Goal: Ask a question

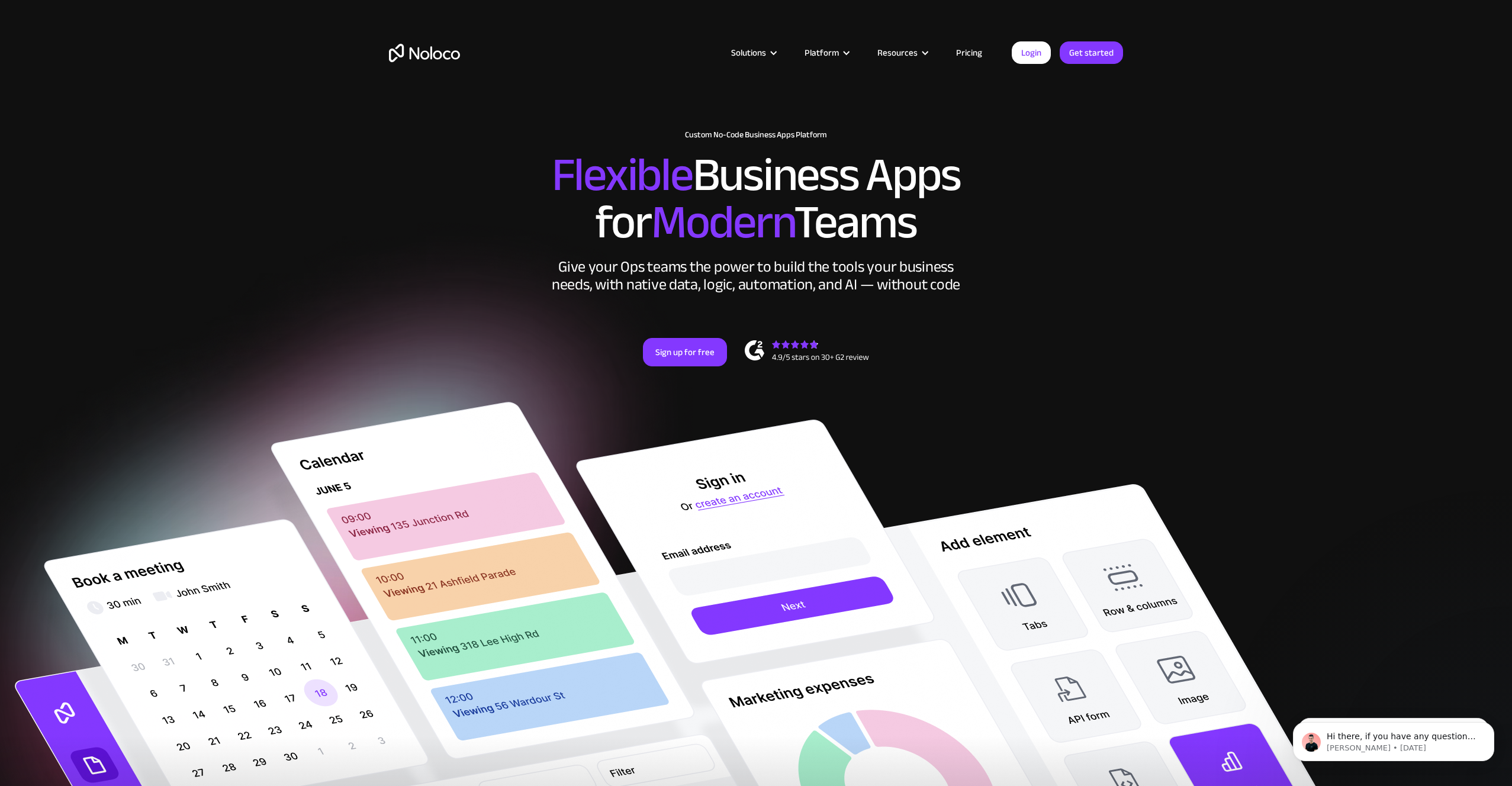
click at [966, 50] on link "Pricing" at bounding box center [969, 52] width 56 height 15
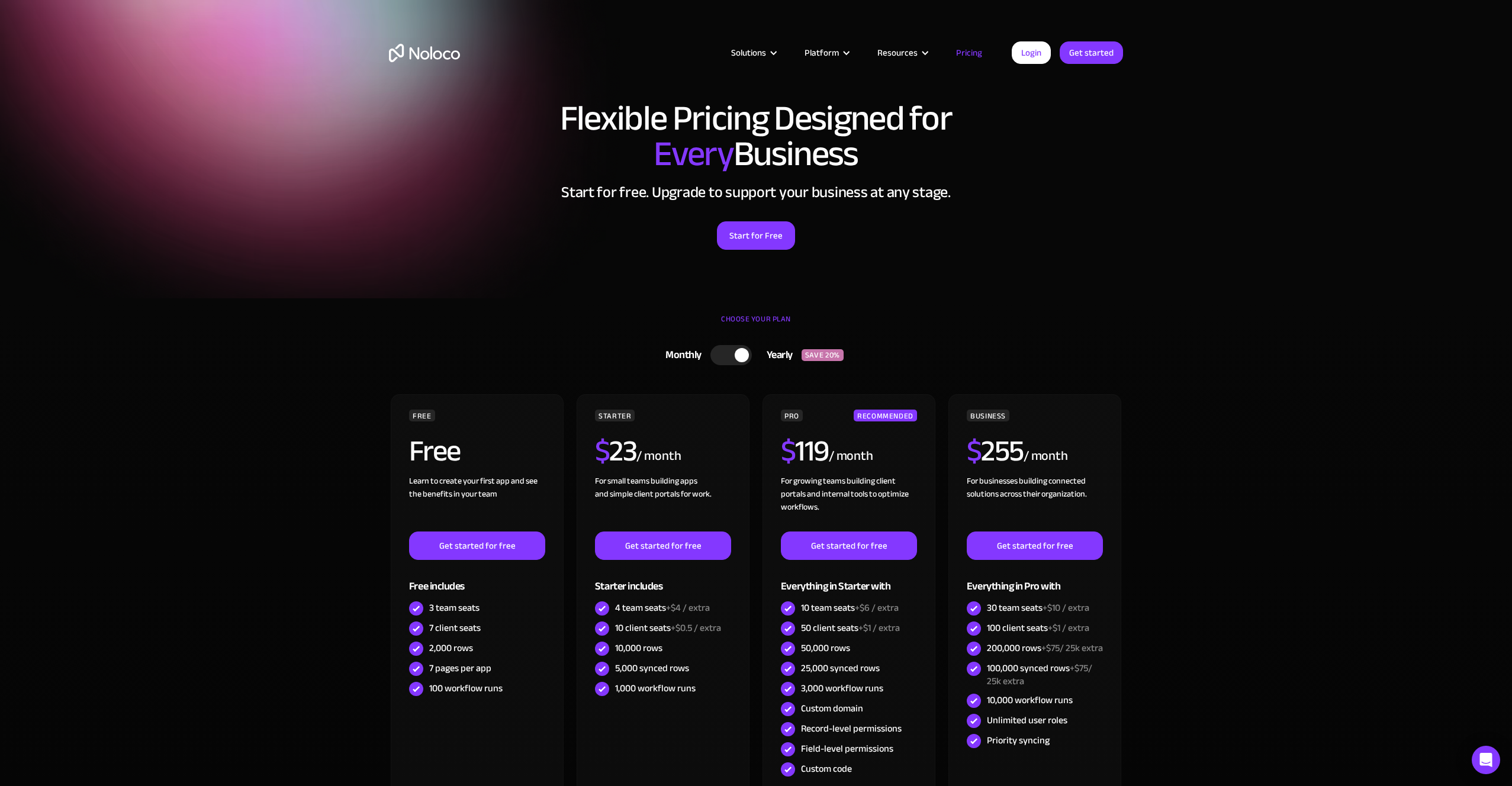
click at [729, 353] on div at bounding box center [731, 355] width 42 height 20
click at [420, 62] on div "Solutions Use Cases Business Types Project Management Keep track of customers, …" at bounding box center [756, 65] width 758 height 70
click at [421, 56] on img "home" at bounding box center [424, 53] width 71 height 19
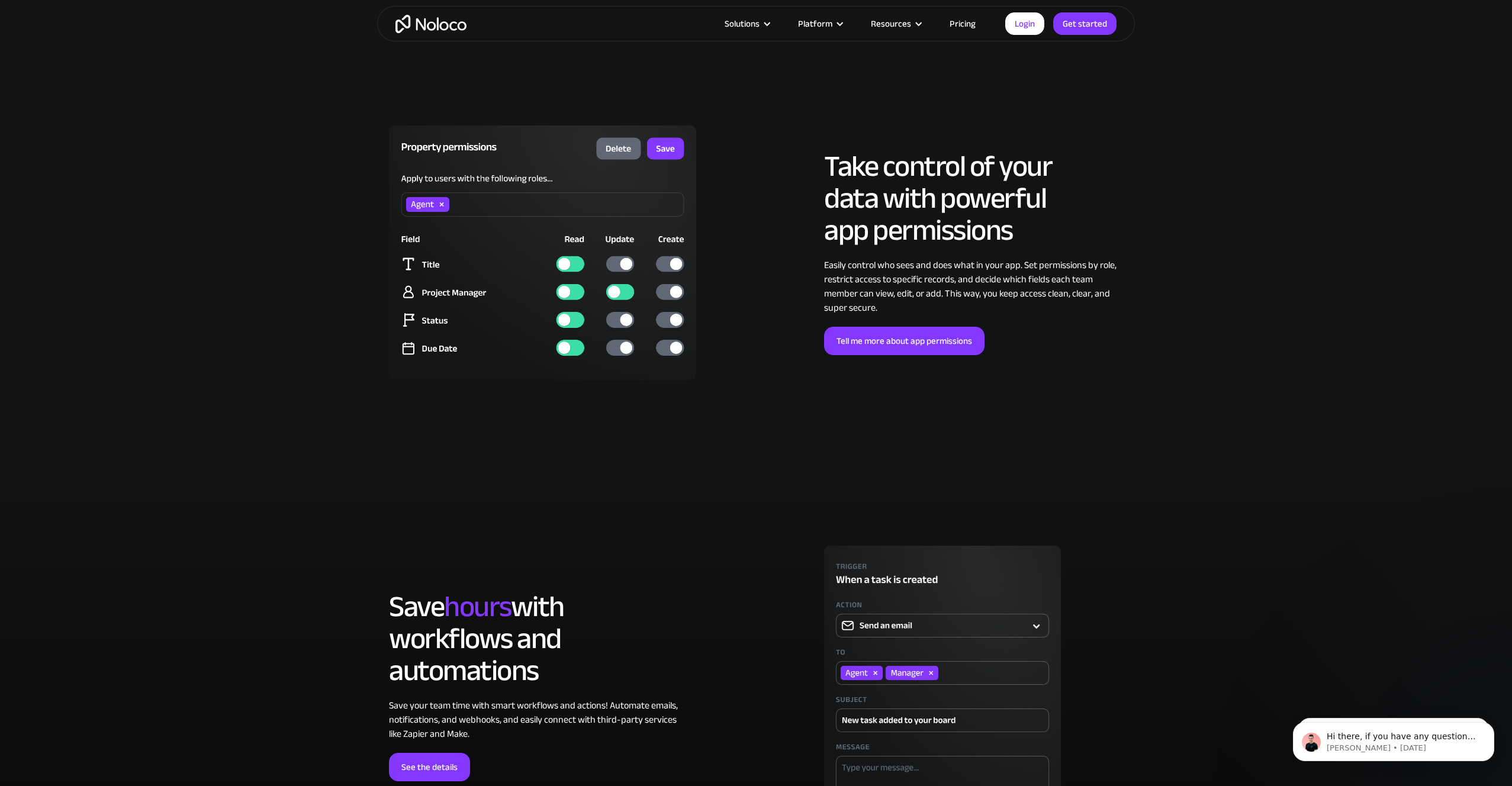
scroll to position [3175, 0]
click at [572, 291] on img at bounding box center [542, 251] width 308 height 255
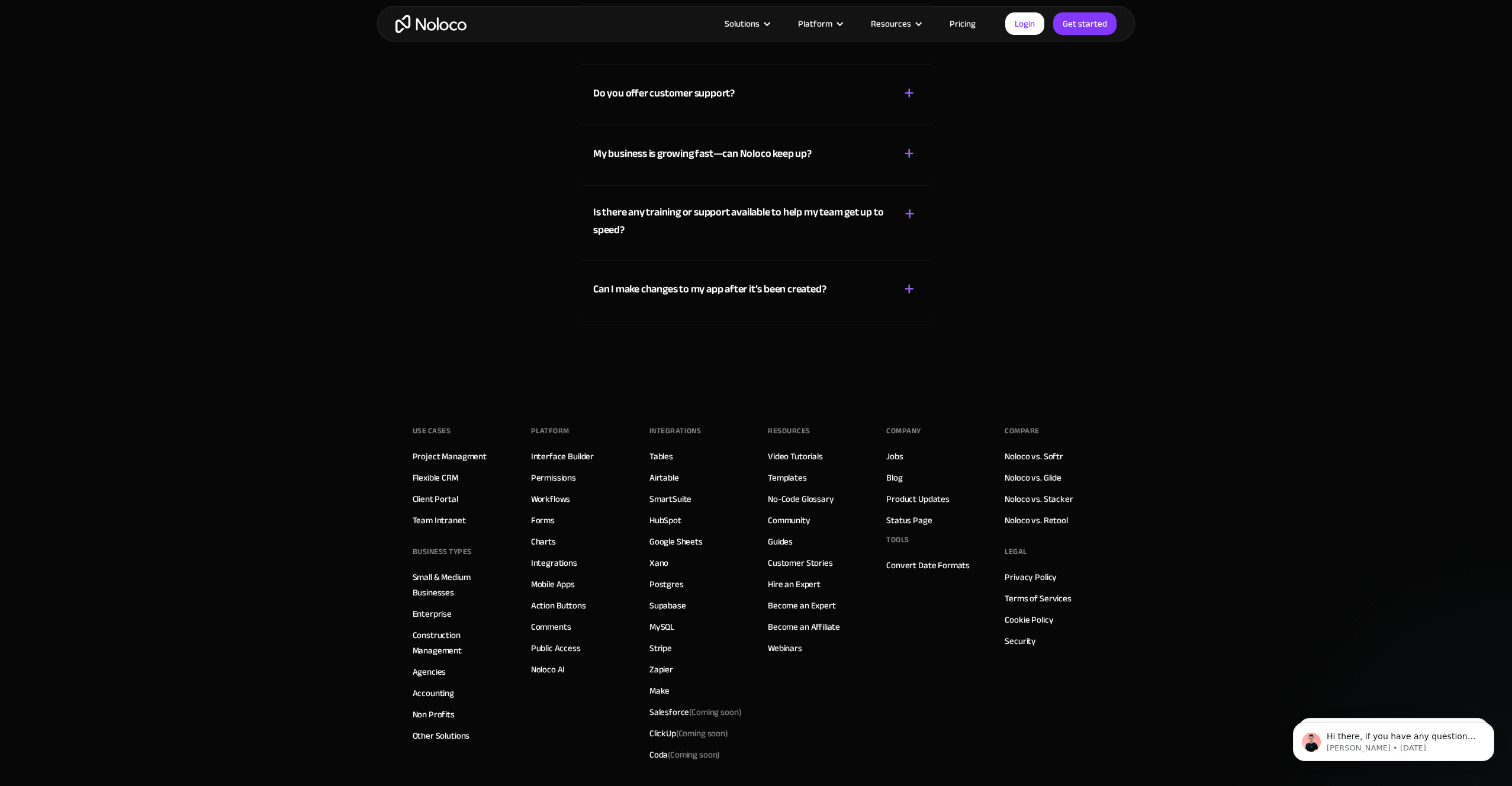
scroll to position [6680, 0]
click at [453, 494] on link "Client Portal" at bounding box center [435, 496] width 46 height 15
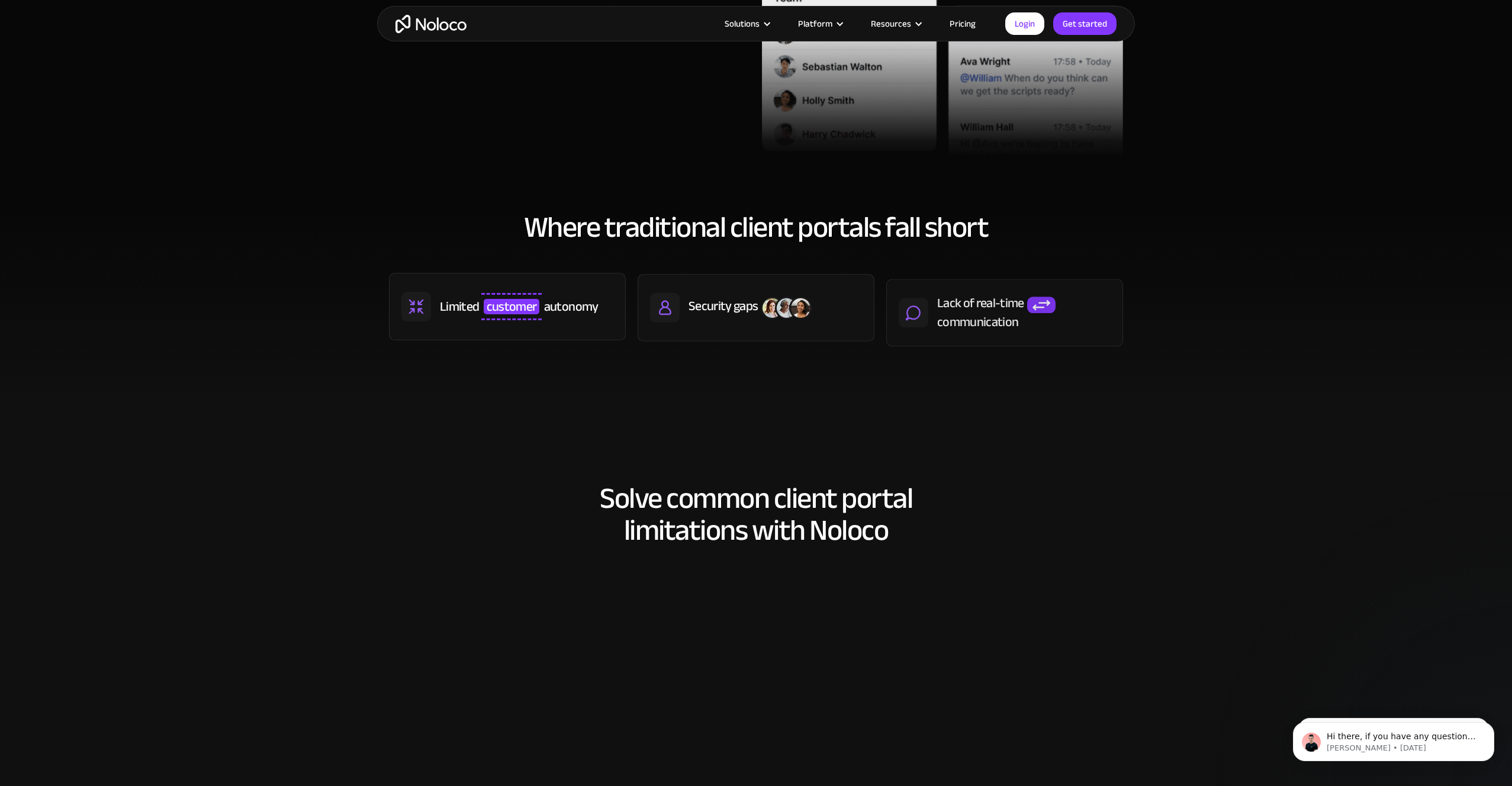
scroll to position [469, 0]
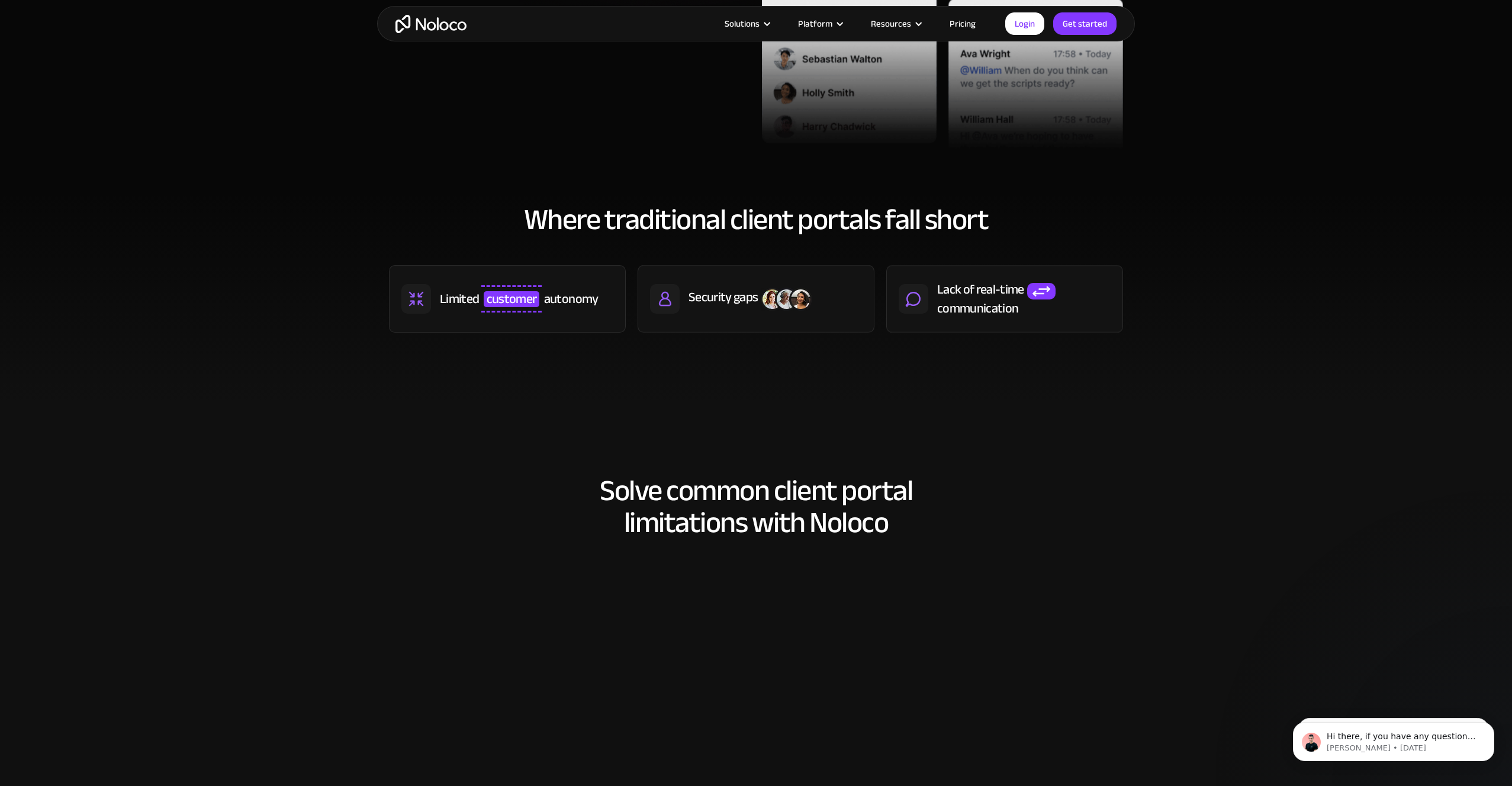
click at [519, 301] on span "customer" at bounding box center [511, 298] width 56 height 15
click at [786, 385] on section "Where traditional client portals fall short Limited customer autonomy Security …" at bounding box center [756, 297] width 1512 height 212
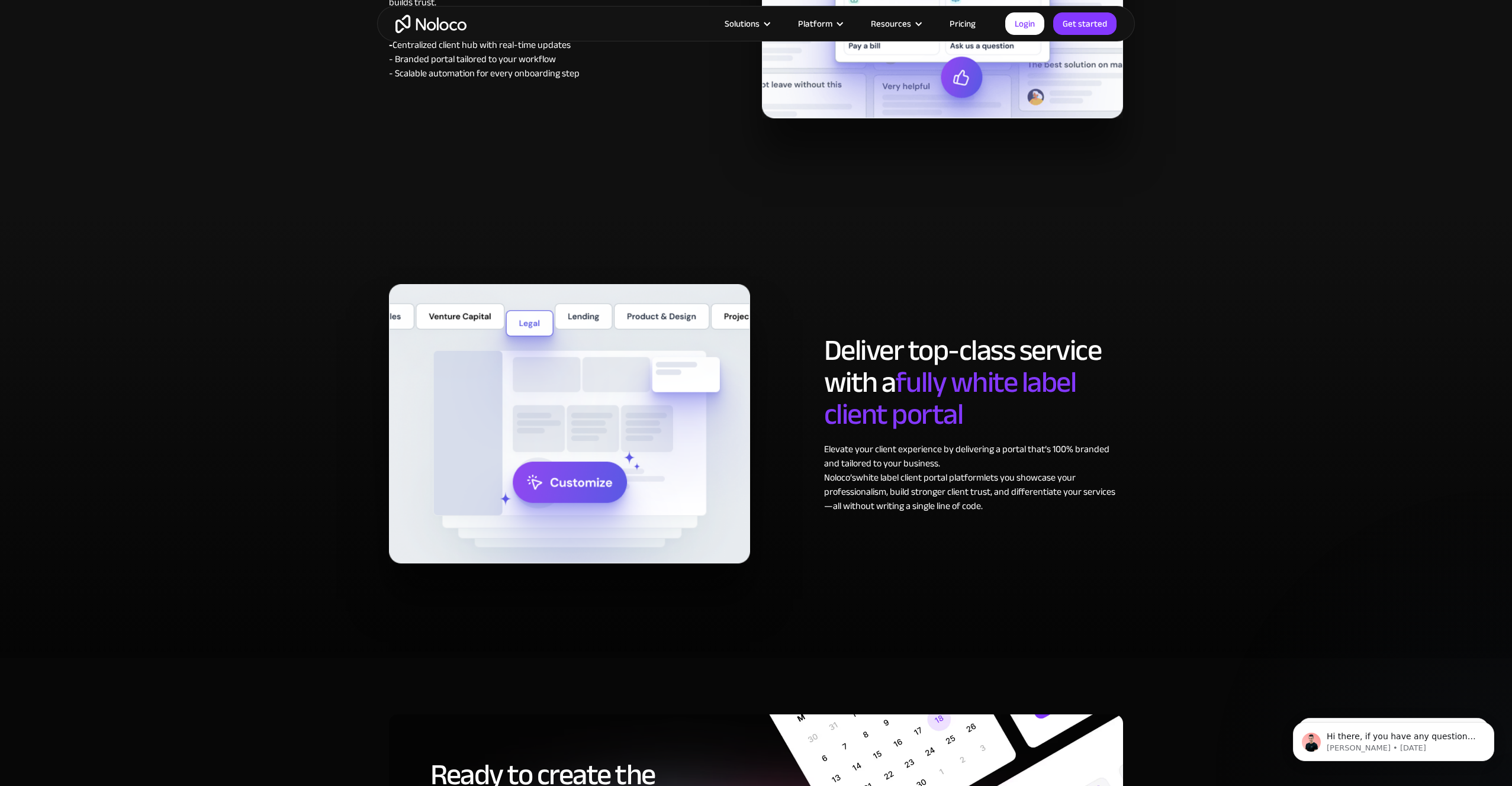
scroll to position [5552, 0]
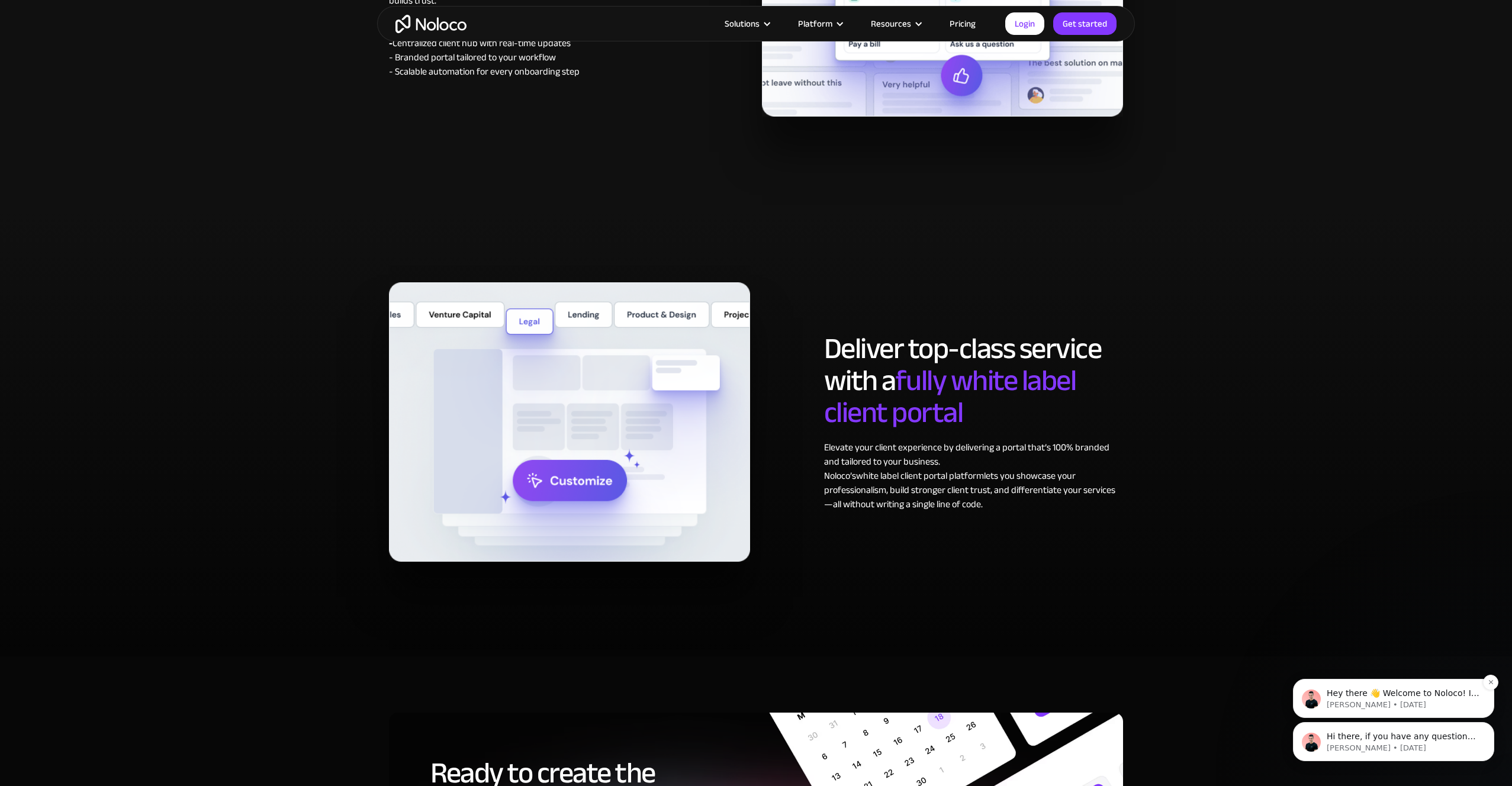
click at [1393, 694] on p "Hey there 👋 Welcome to Noloco! If you have any questions, just reply to this me…" at bounding box center [1403, 693] width 153 height 12
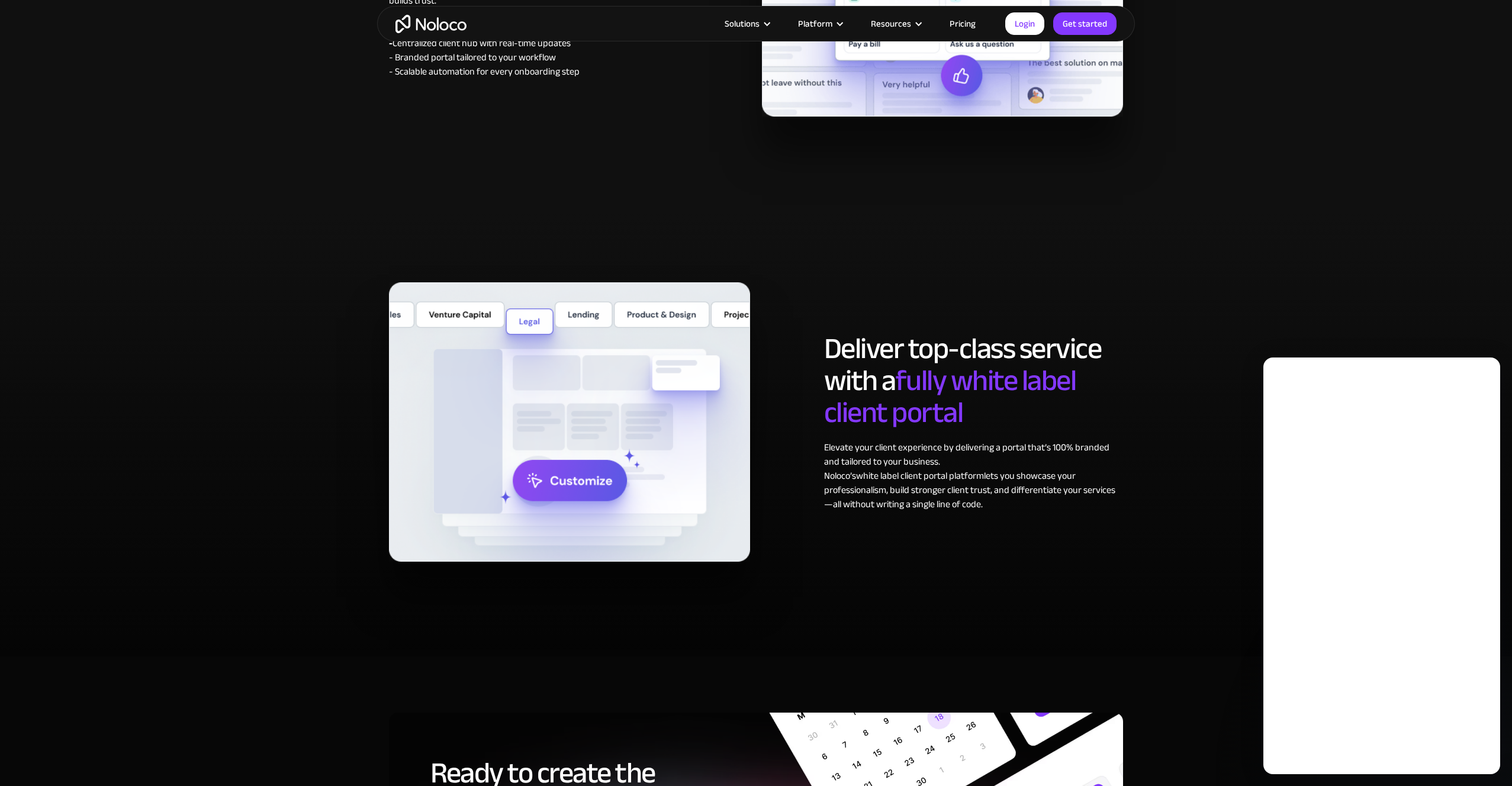
scroll to position [0, 0]
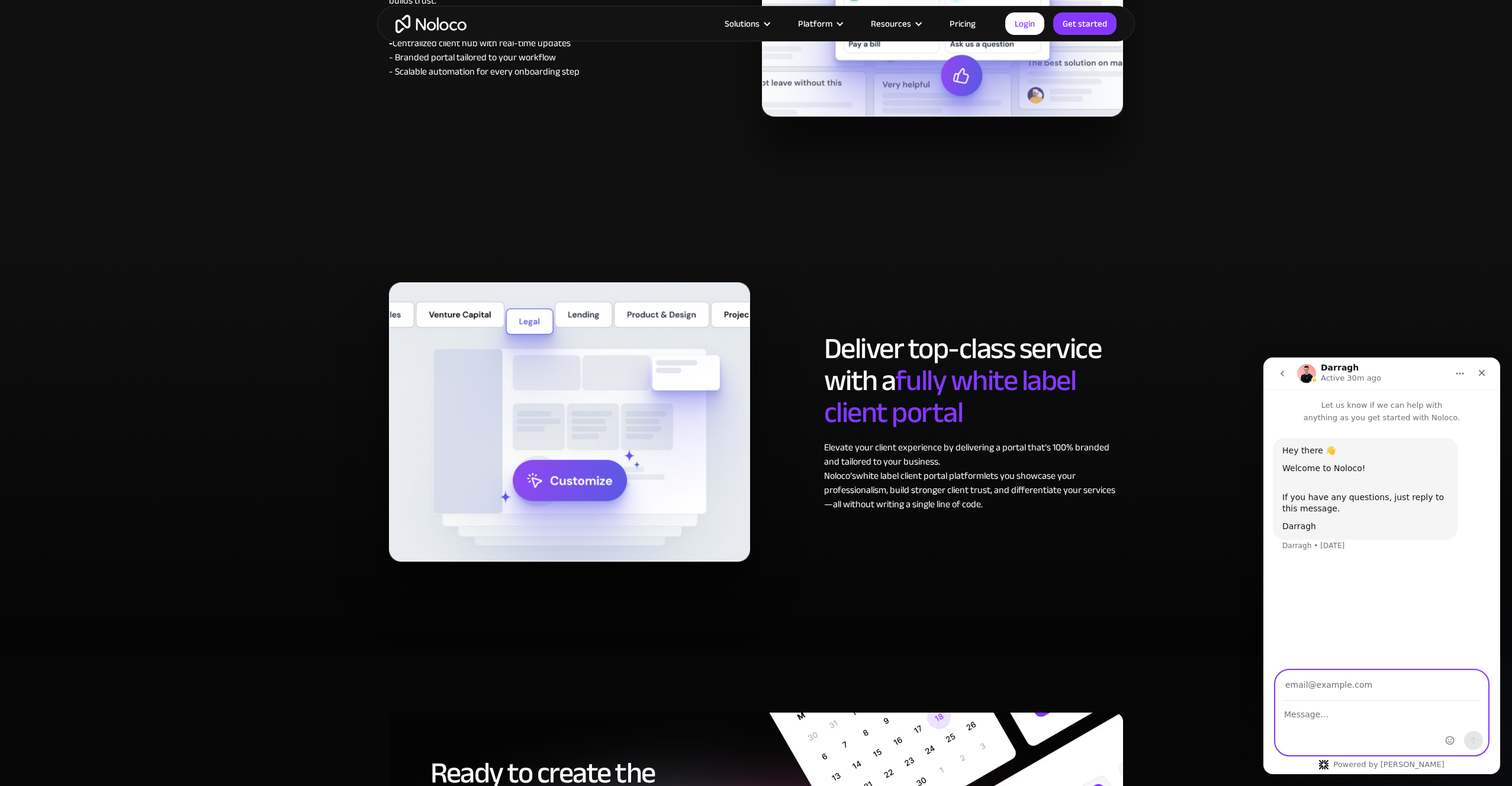
click at [1335, 717] on textarea "Message…" at bounding box center [1382, 711] width 212 height 20
click at [1454, 712] on div "Intercom messenger" at bounding box center [1464, 712] width 47 height 84
click at [1444, 714] on div "Intercom messenger" at bounding box center [1464, 712] width 47 height 84
click at [1457, 709] on div "Intercom messenger" at bounding box center [1464, 712] width 47 height 84
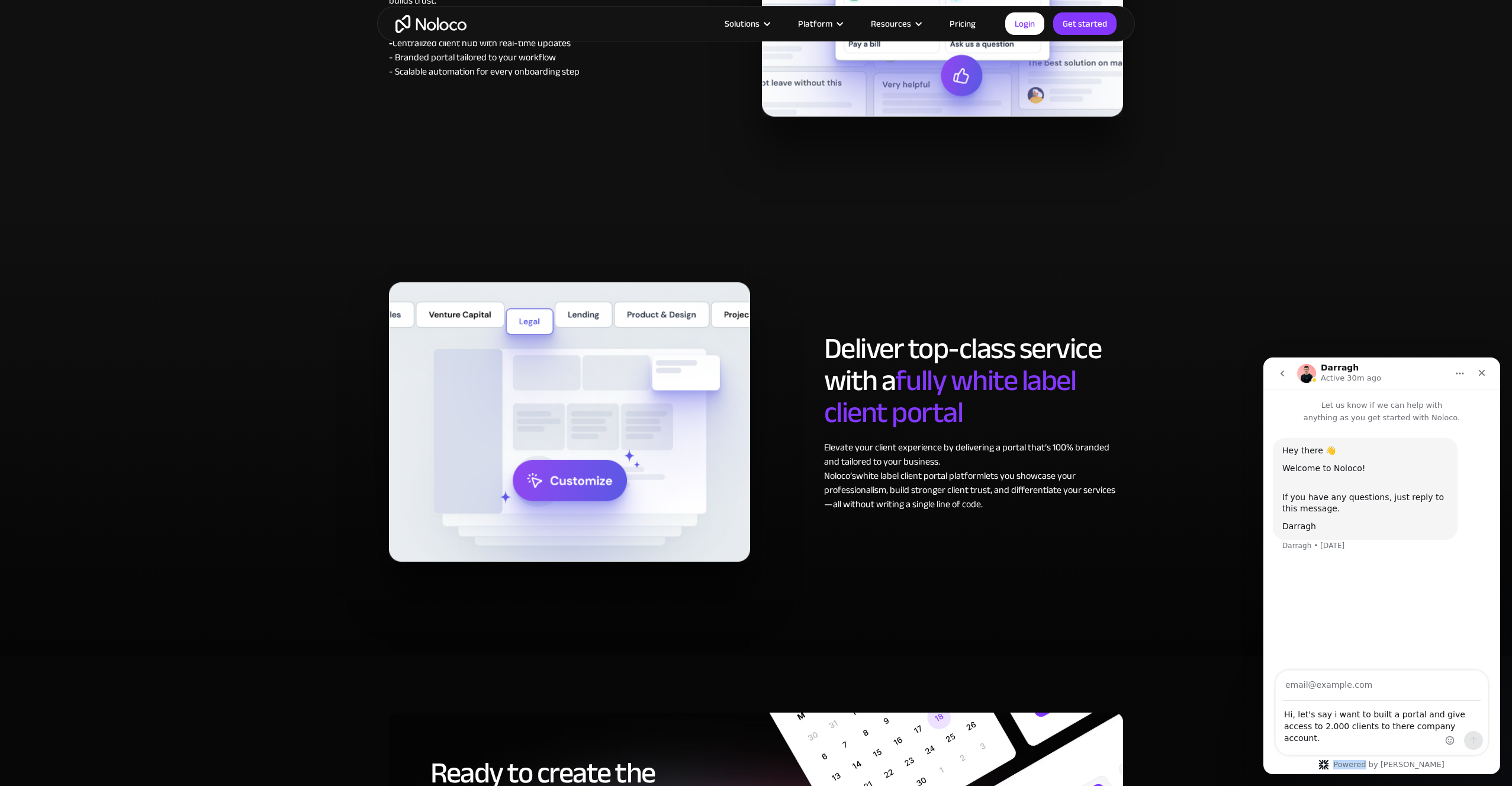
click at [1457, 709] on div "Intercom messenger" at bounding box center [1464, 712] width 47 height 84
click at [1414, 712] on textarea "Hi, let's say i want to built a portal and give access to 2.000 clients to ther…" at bounding box center [1382, 723] width 212 height 44
click at [1411, 715] on textarea "Hi, let's say i want to built a portal and give access to 2.000 clients to ther…" at bounding box center [1382, 723] width 212 height 44
click at [1436, 715] on textarea "Hi, let's say i want to built a portal and give access to 2.000 clients to ther…" at bounding box center [1382, 723] width 212 height 44
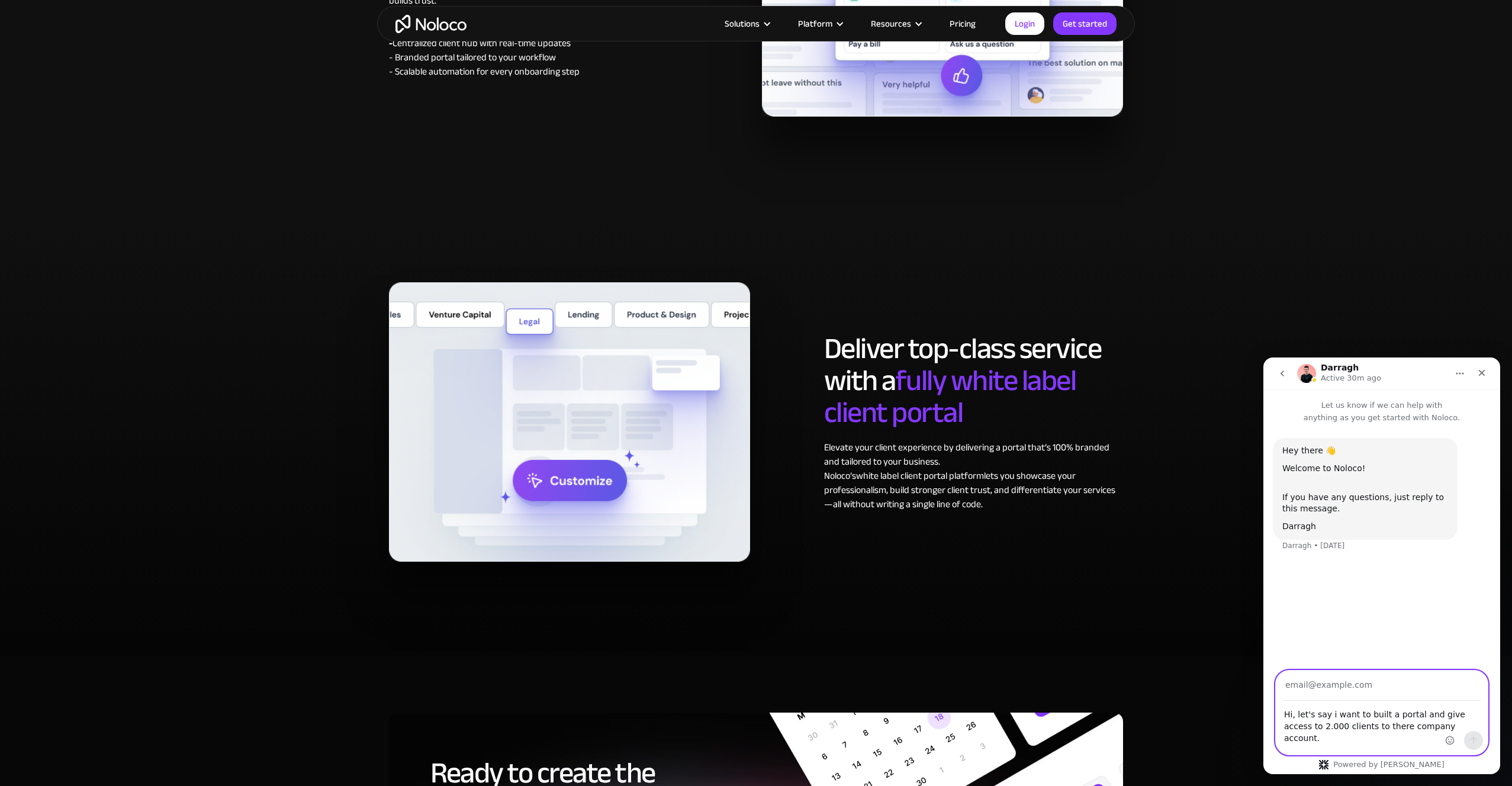
click at [1436, 715] on textarea "Hi, let's say i want to built a portal and give access to 2.000 clients to ther…" at bounding box center [1382, 723] width 212 height 44
click at [1449, 713] on div "Intercom messenger" at bounding box center [1464, 712] width 47 height 84
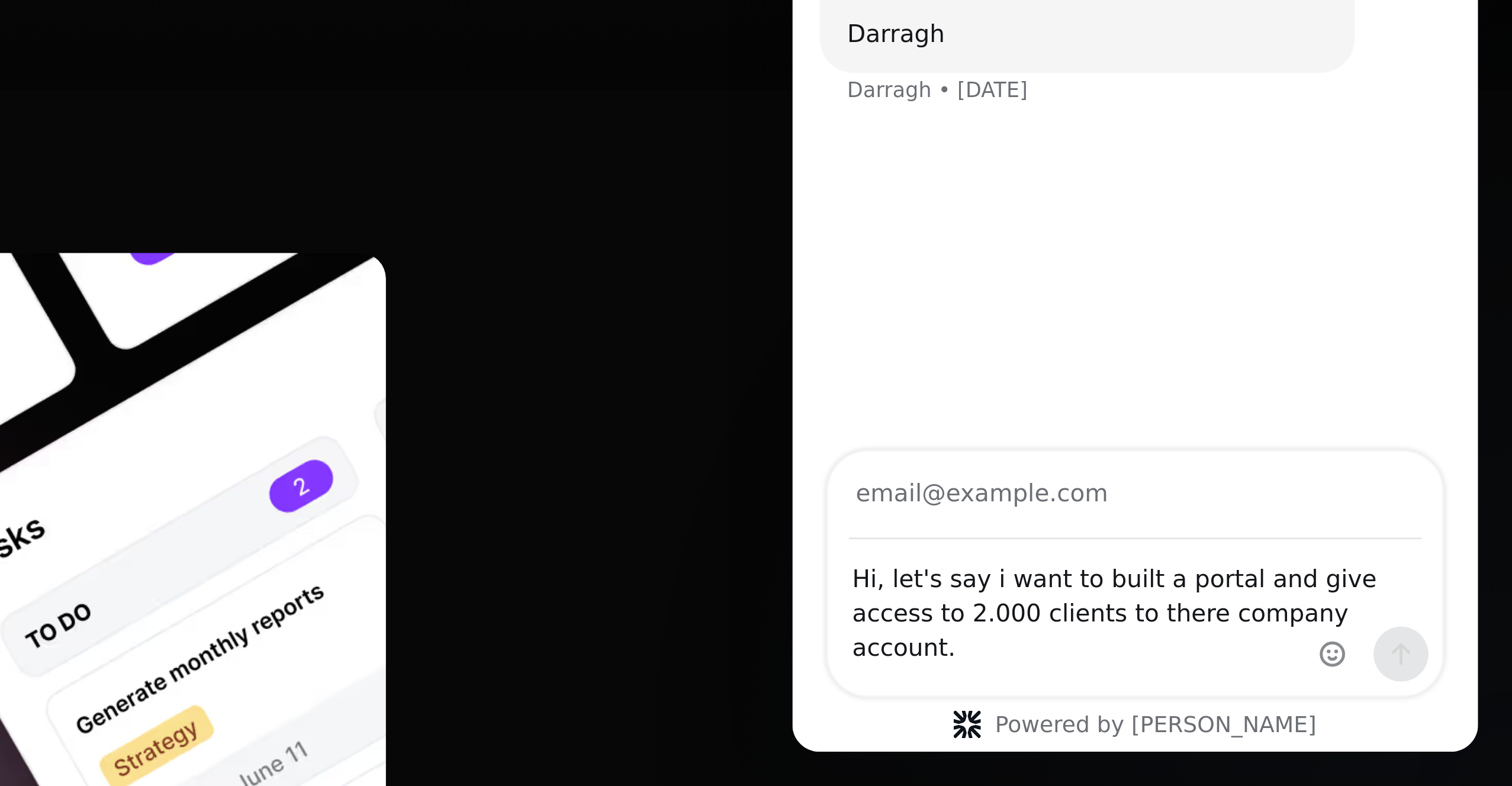
scroll to position [5663, 0]
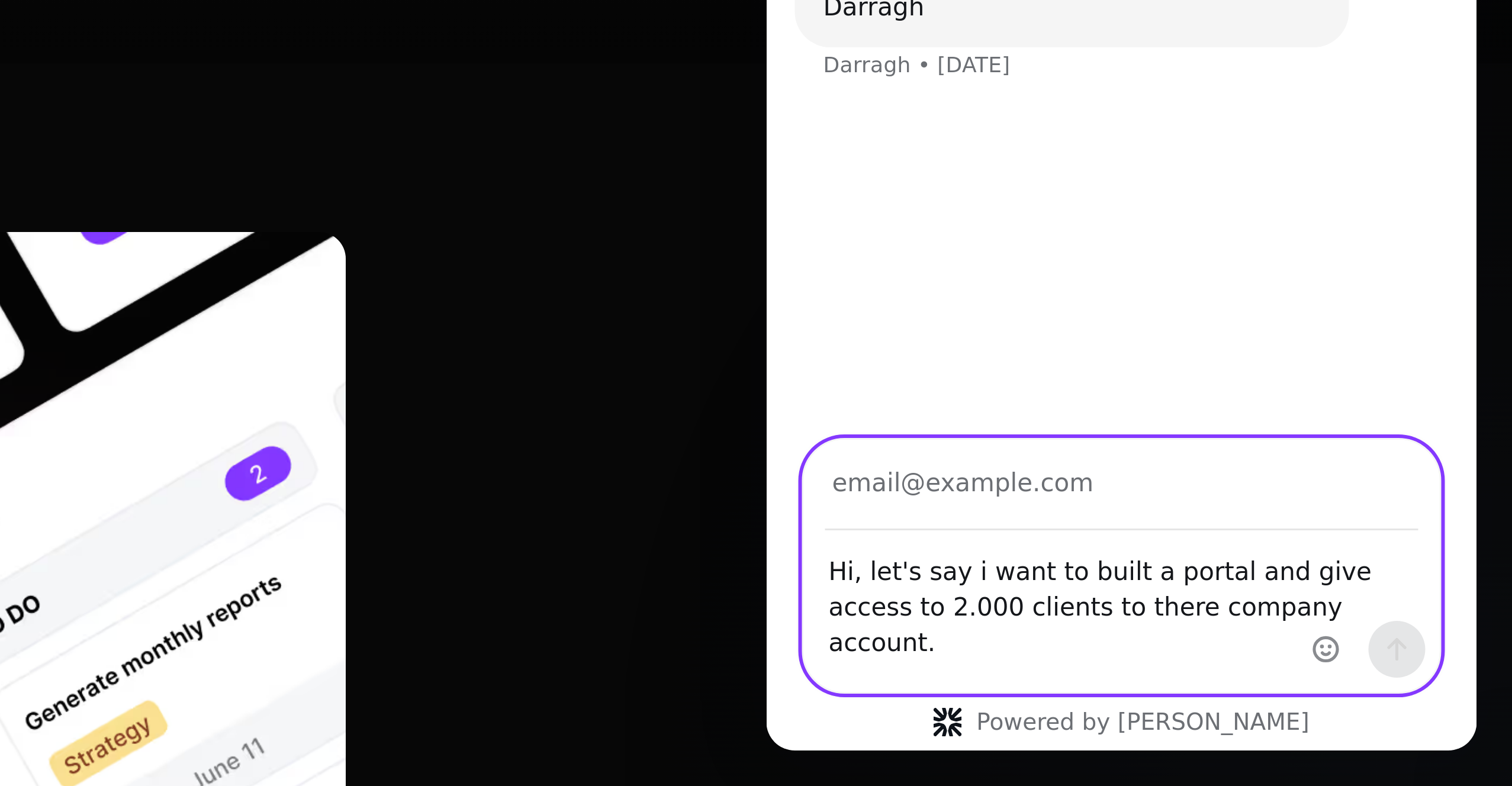
drag, startPoint x: 898, startPoint y: -138, endPoint x: 890, endPoint y: -138, distance: 8.0
drag, startPoint x: 787, startPoint y: -132, endPoint x: 954, endPoint y: -144, distance: 167.4
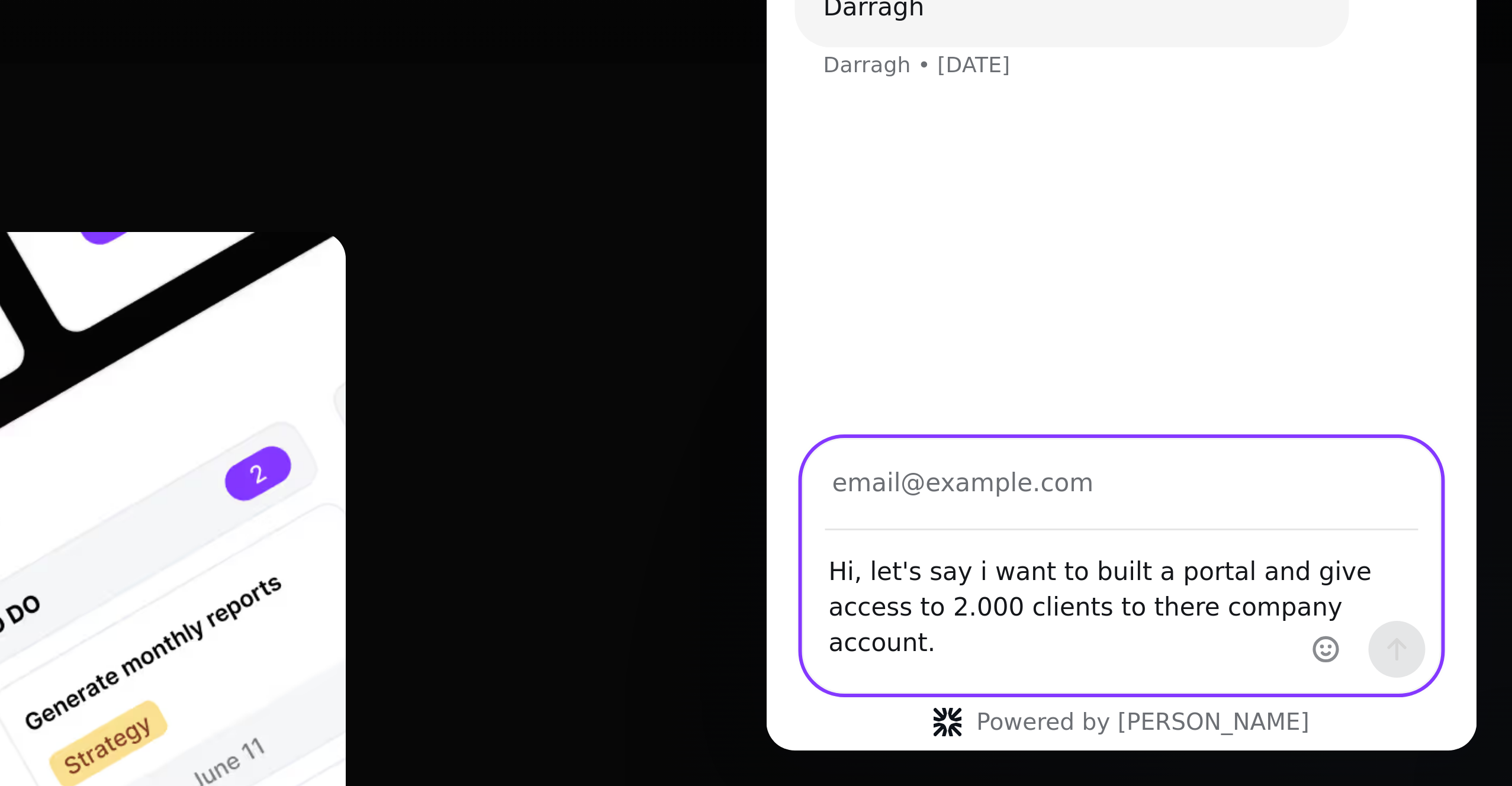
type textarea "Hi, let's say i want to built a portal and give 2.000 clients access to there c…"
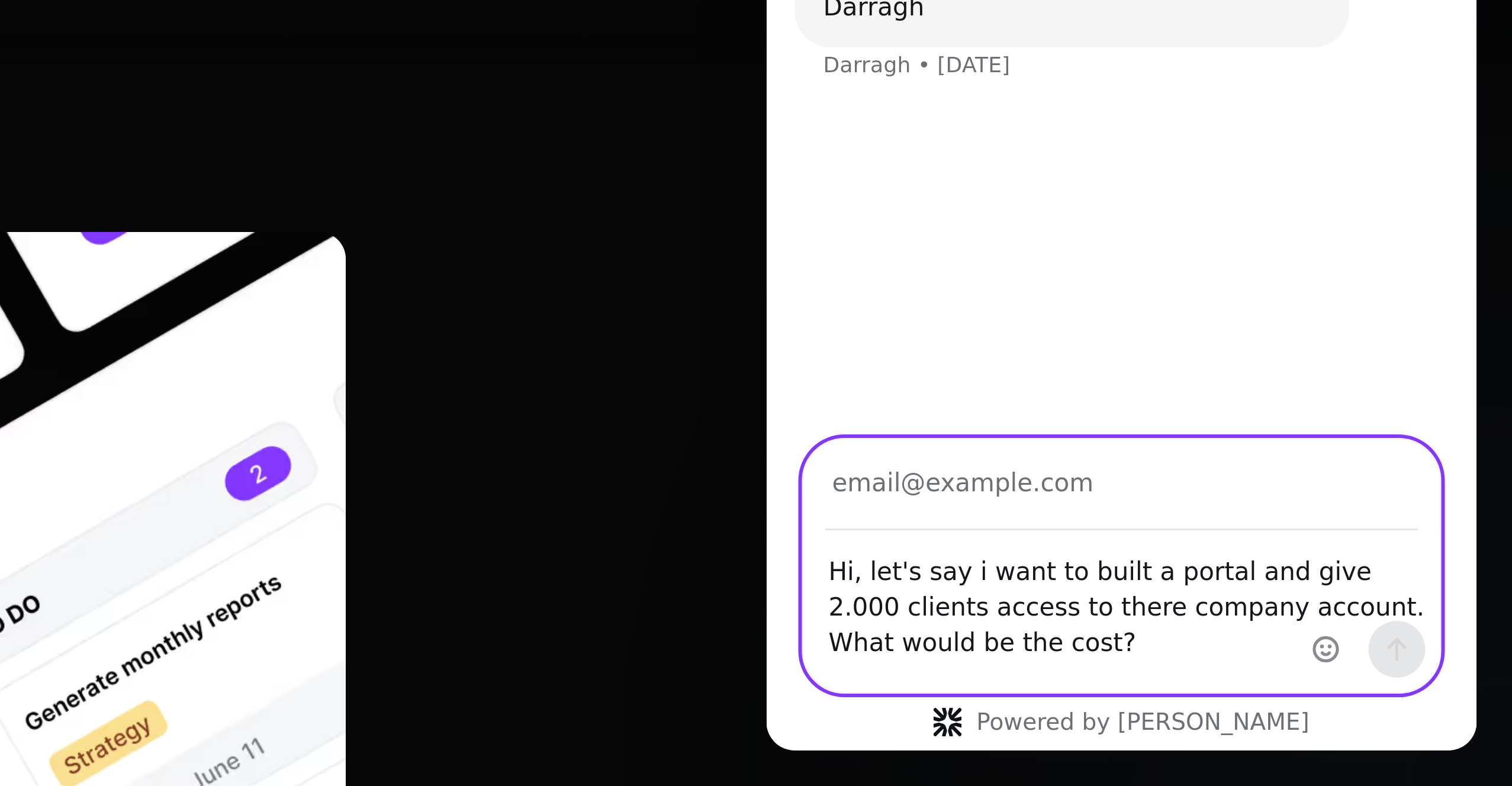
type input "[EMAIL_ADDRESS][DOMAIN_NAME]"
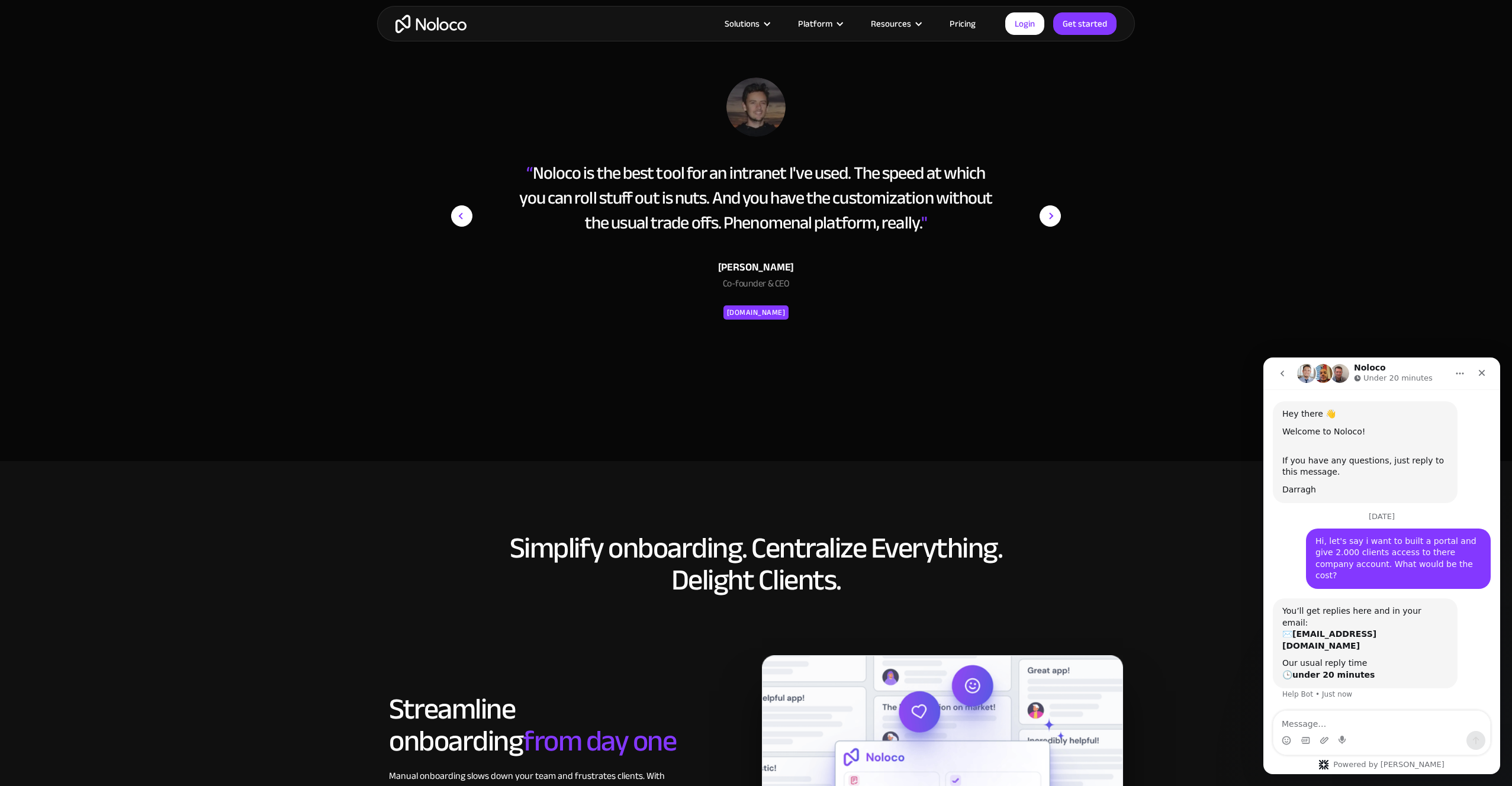
scroll to position [4717, 0]
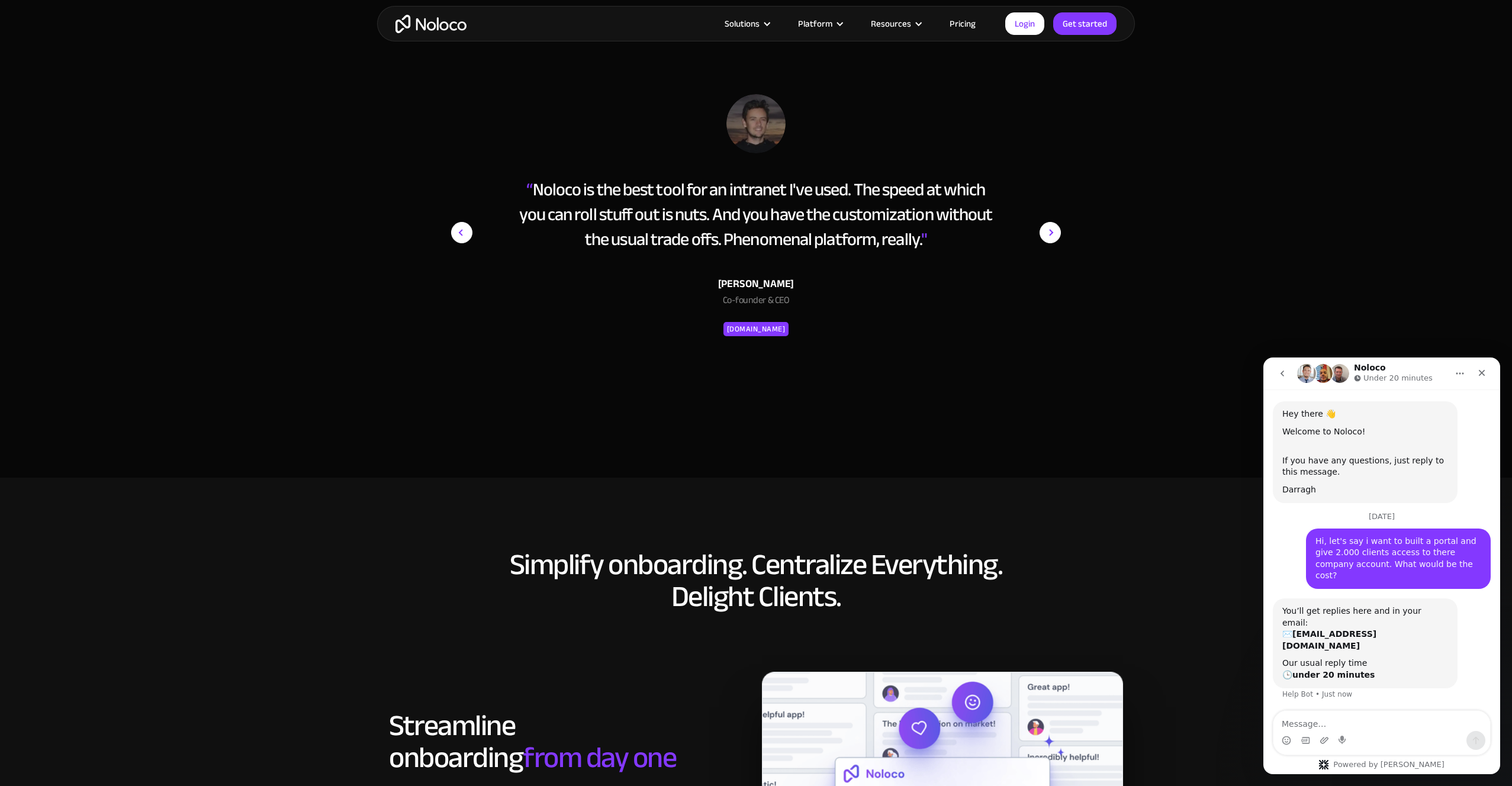
click at [1360, 556] on div "Hi, let's say i want to built a portal and give 2.000 clients access to there c…" at bounding box center [1398, 559] width 166 height 46
copy div "Hi, let's say i want to built a portal and give 2.000 clients access to there c…"
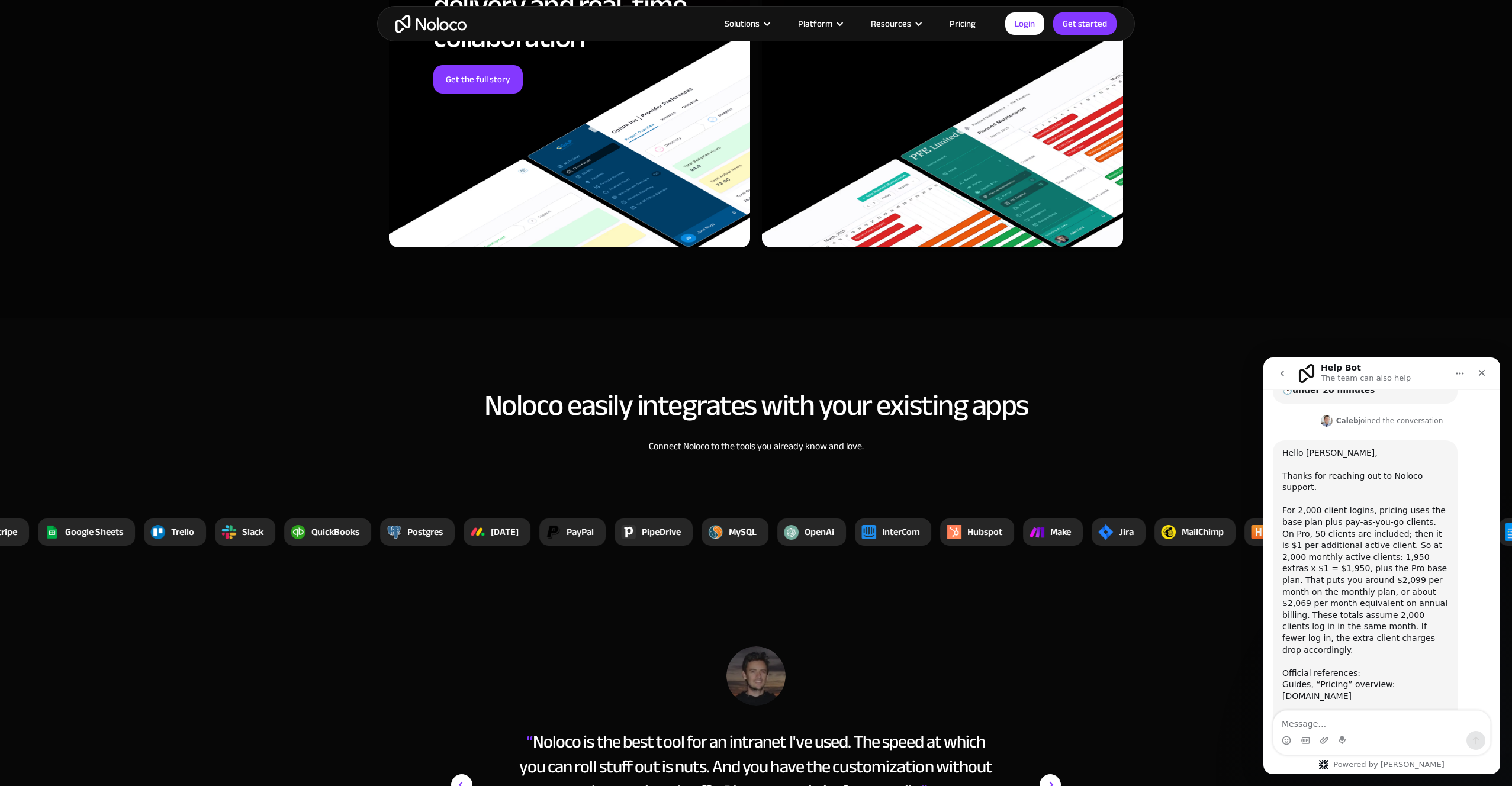
scroll to position [4163, 0]
